Goal: Task Accomplishment & Management: Manage account settings

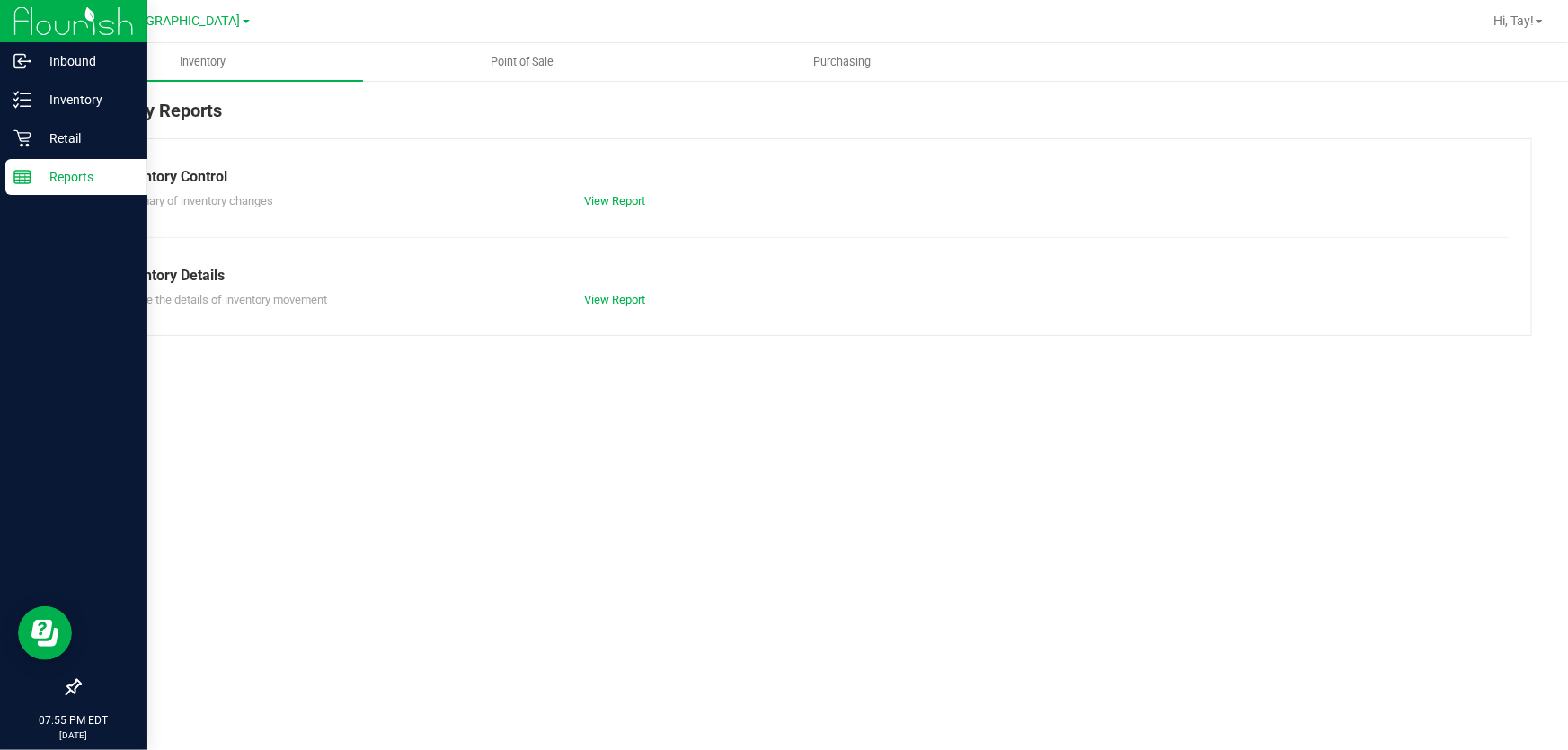
click at [22, 175] on line at bounding box center [23, 175] width 16 height 0
click at [21, 134] on icon at bounding box center [23, 138] width 18 height 18
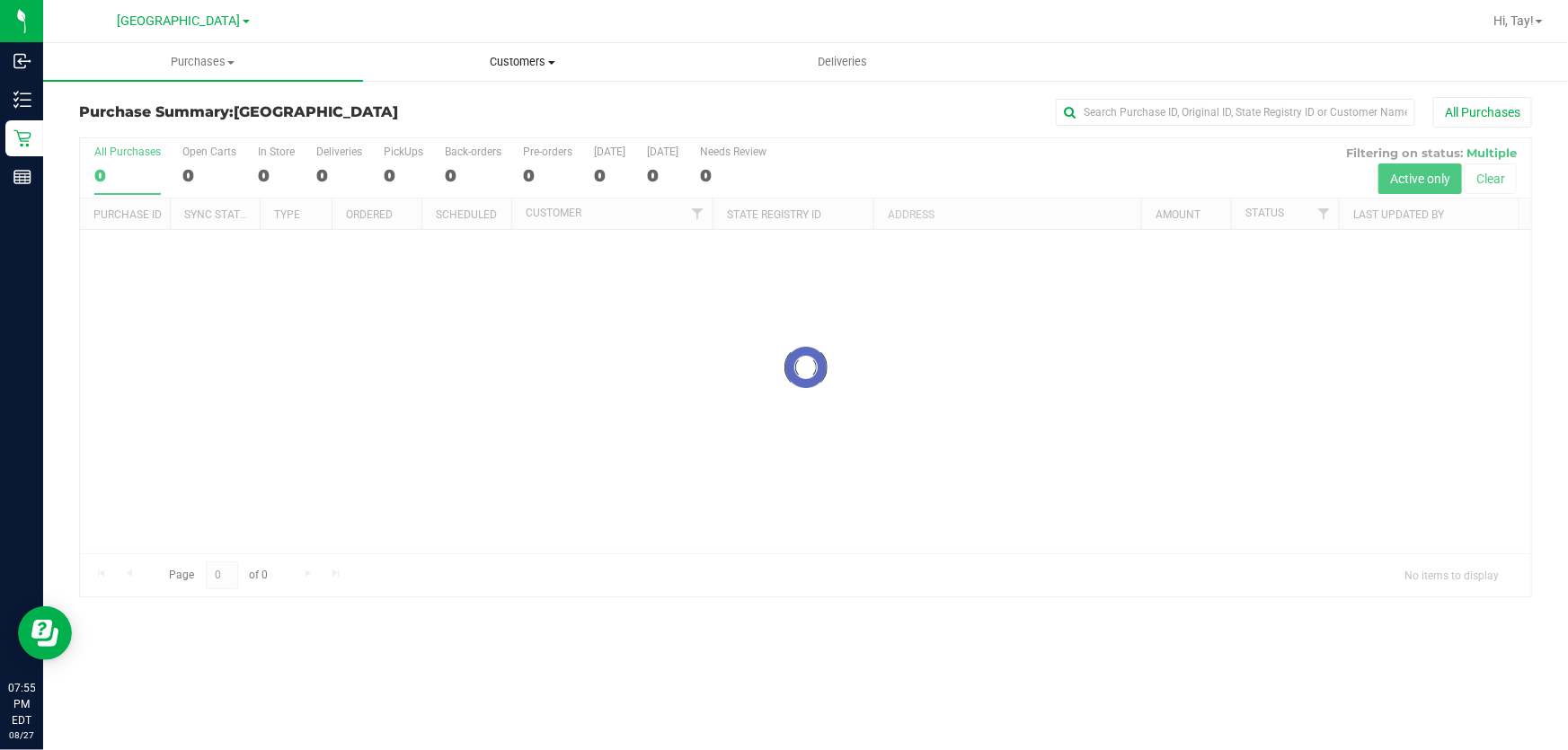
click at [503, 72] on uib-tab-heading "Customers All customers Add a new customer All physicians" at bounding box center [523, 61] width 318 height 36
click at [428, 111] on span "All customers" at bounding box center [427, 108] width 129 height 16
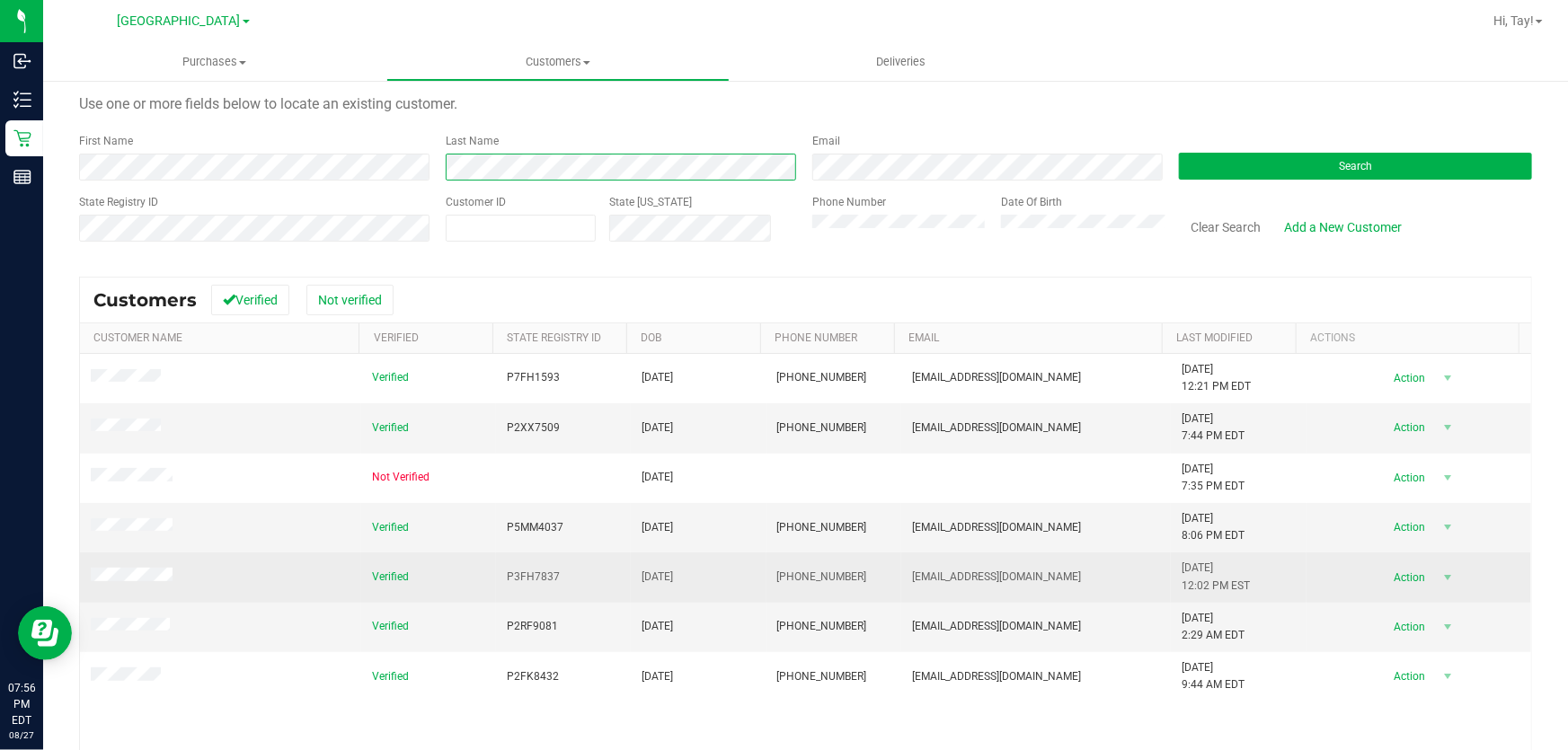
scroll to position [186, 0]
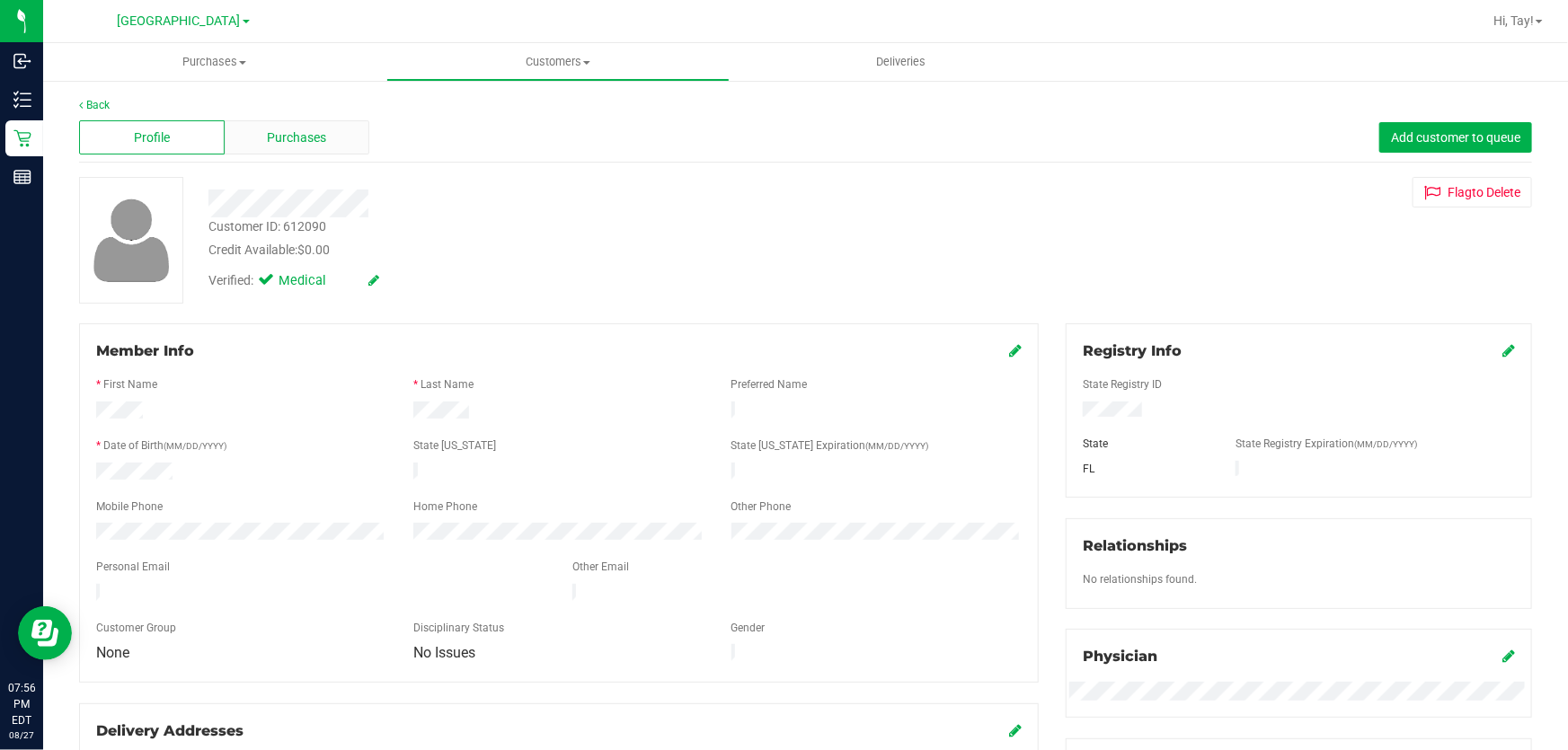
click at [326, 145] on div "Purchases" at bounding box center [297, 137] width 145 height 34
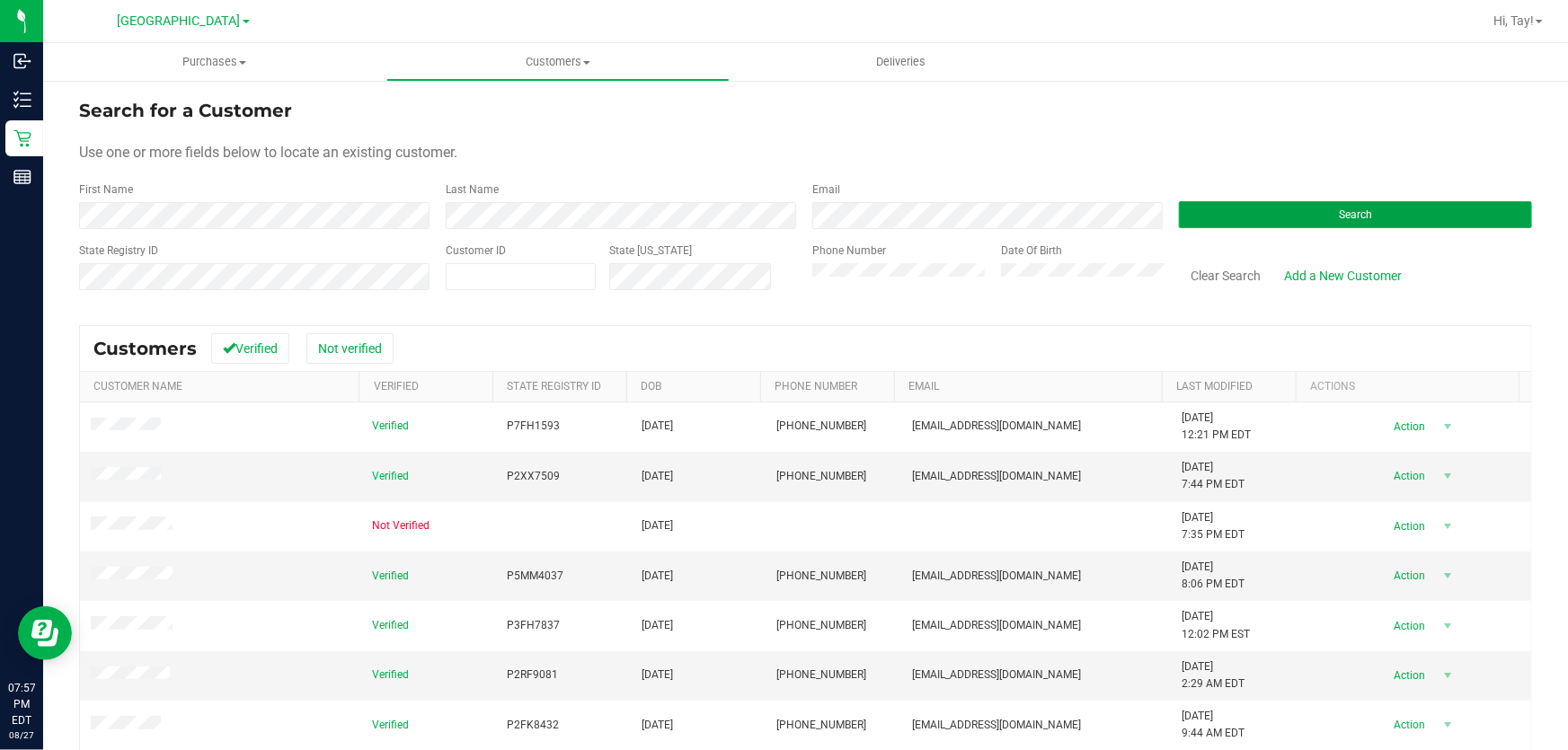
click at [1282, 224] on button "Search" at bounding box center [1356, 214] width 353 height 27
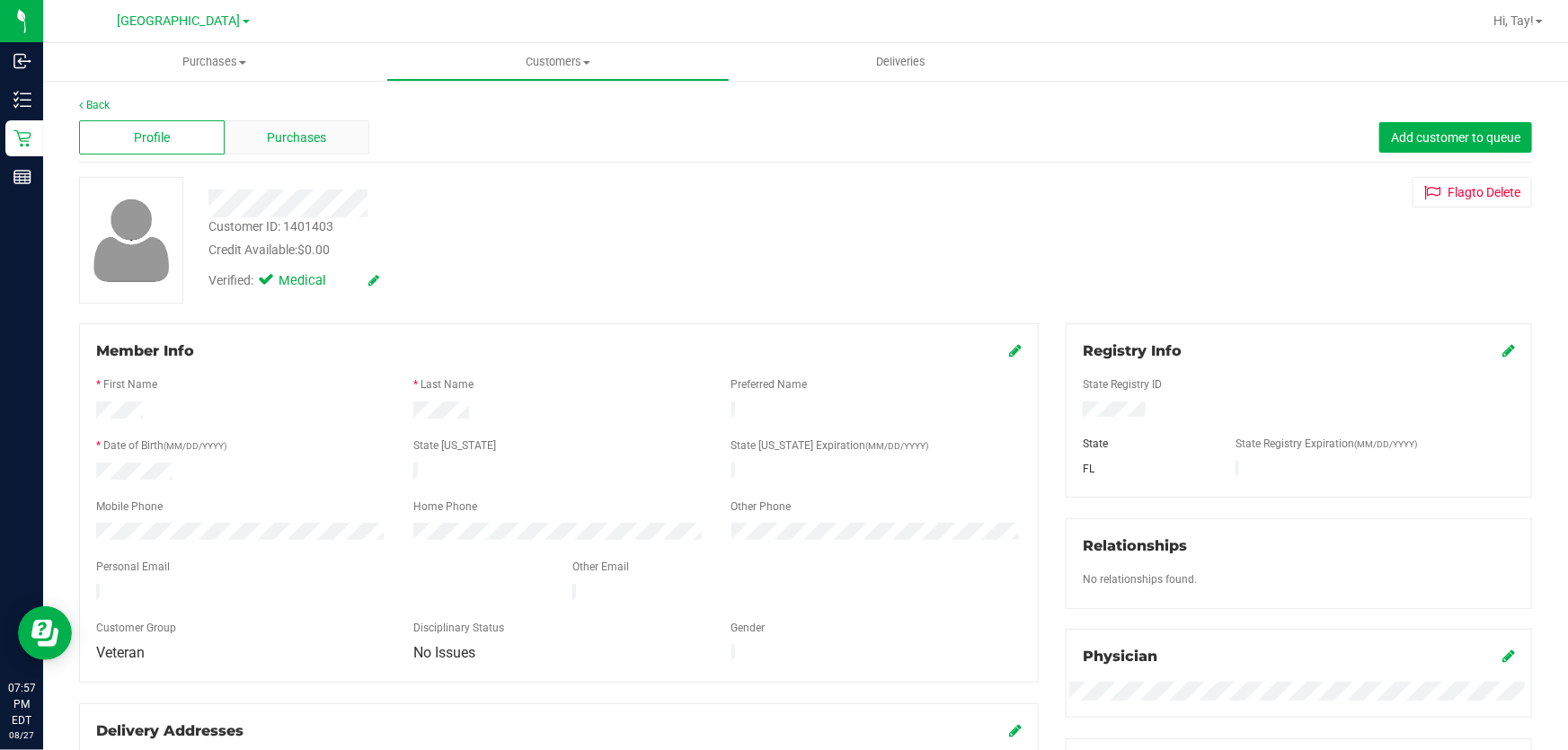
click at [282, 129] on span "Purchases" at bounding box center [297, 137] width 59 height 19
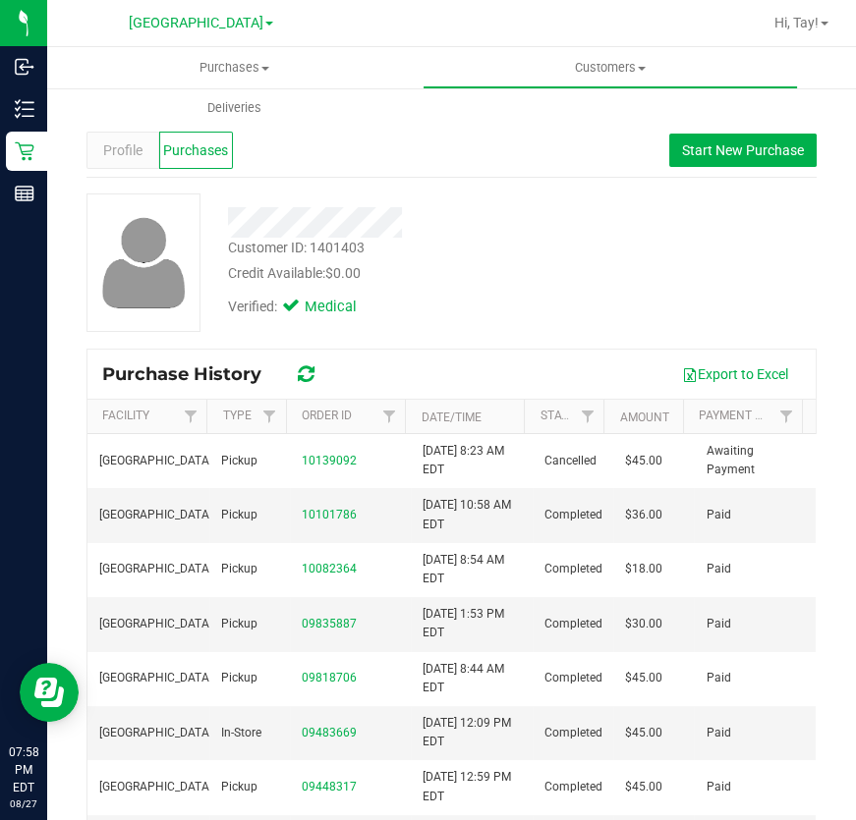
click at [313, 220] on div at bounding box center [403, 222] width 380 height 30
click at [125, 149] on span "Profile" at bounding box center [122, 150] width 39 height 21
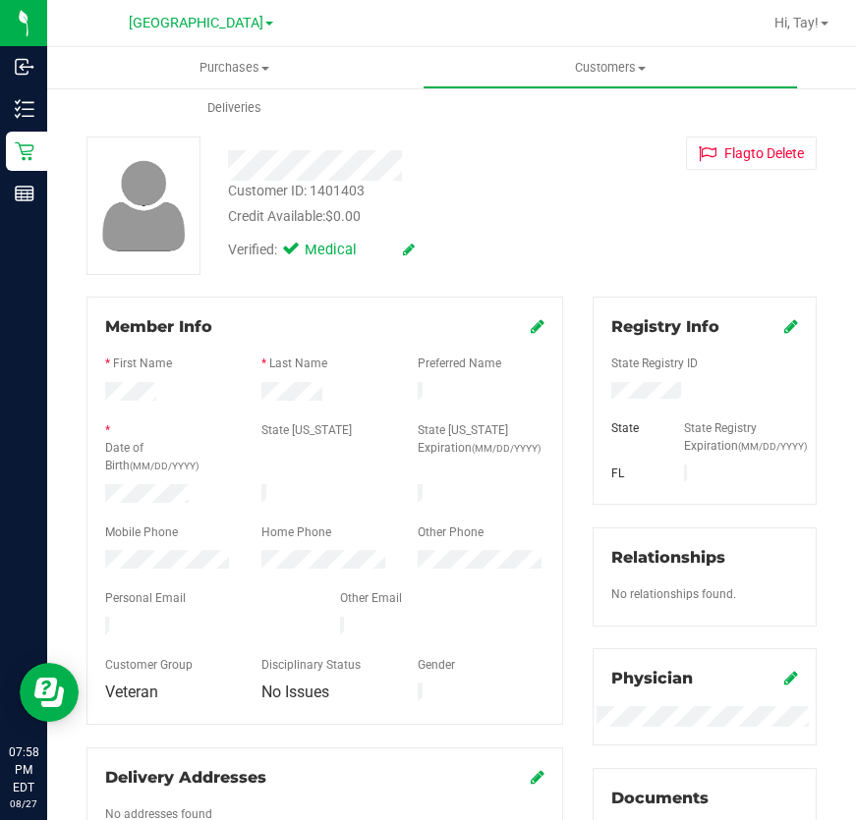
scroll to position [88, 0]
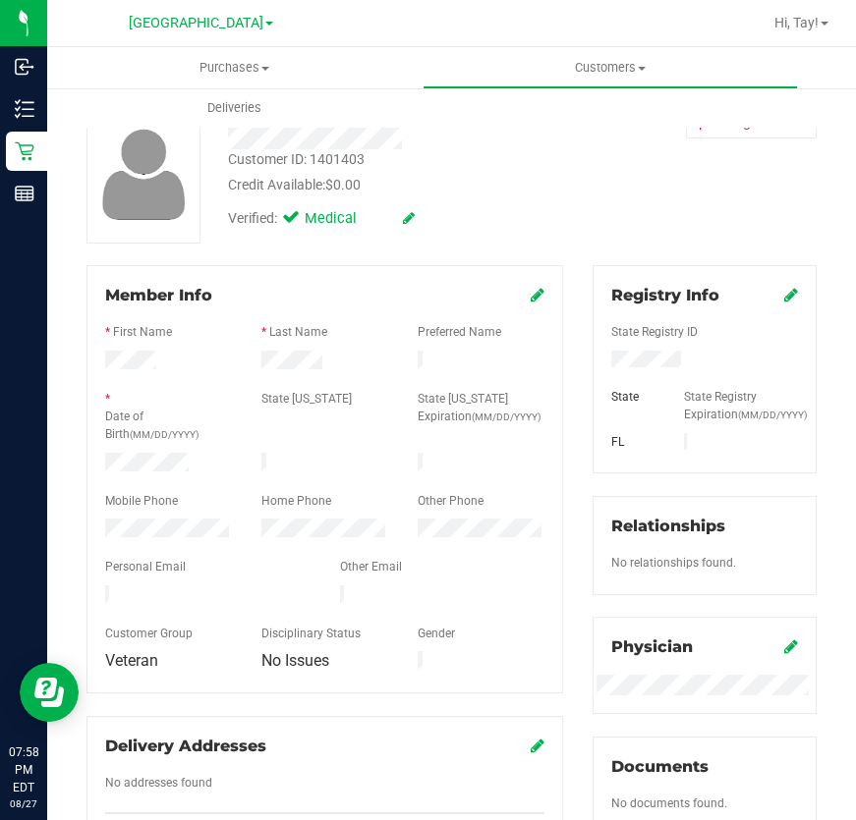
drag, startPoint x: 197, startPoint y: 462, endPoint x: 93, endPoint y: 465, distance: 104.2
click at [93, 465] on div at bounding box center [168, 465] width 156 height 24
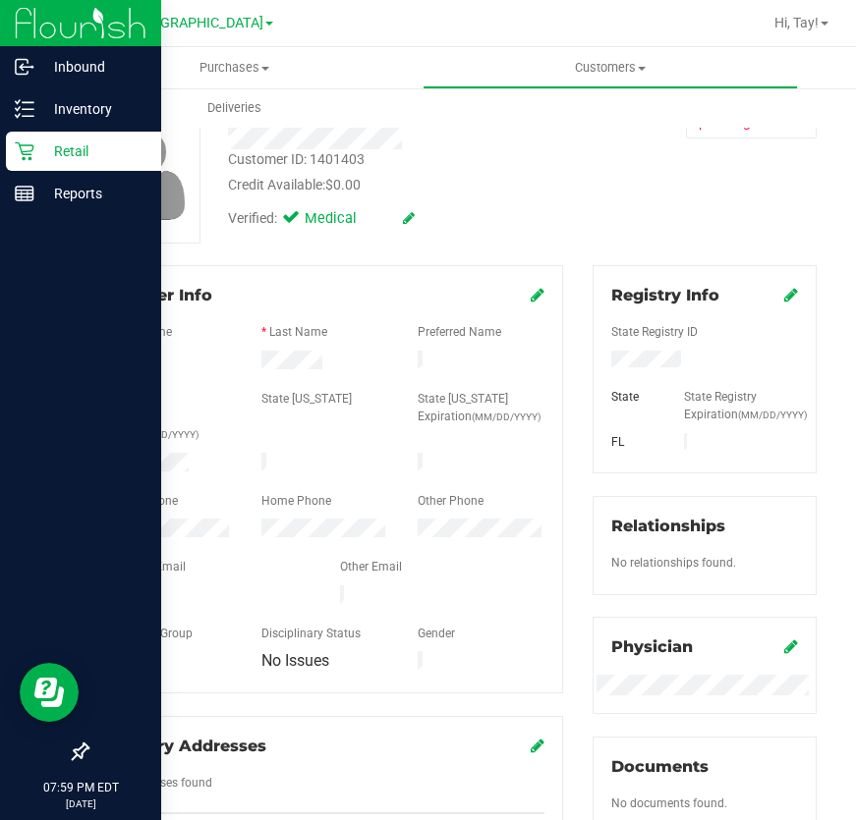
click at [58, 18] on img at bounding box center [81, 23] width 132 height 46
